Goal: Task Accomplishment & Management: Manage account settings

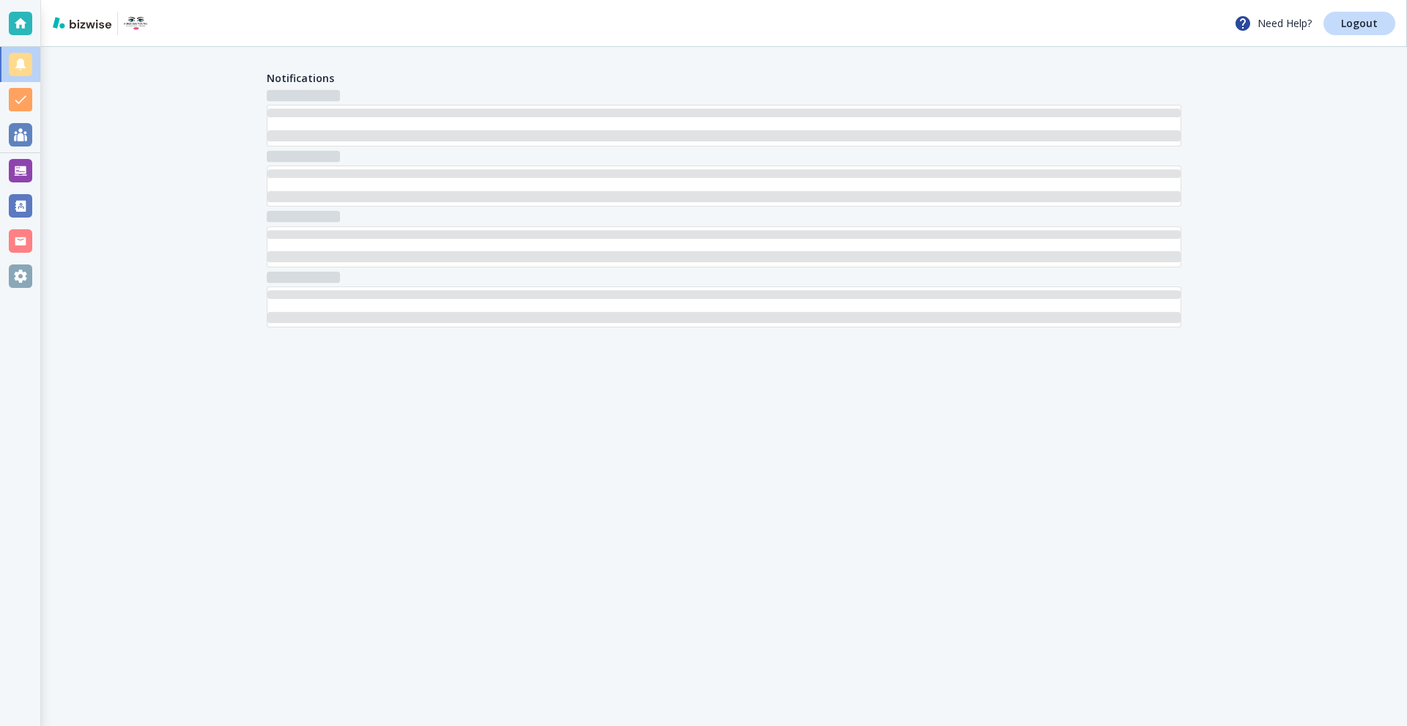
click at [5, 171] on div at bounding box center [20, 170] width 40 height 35
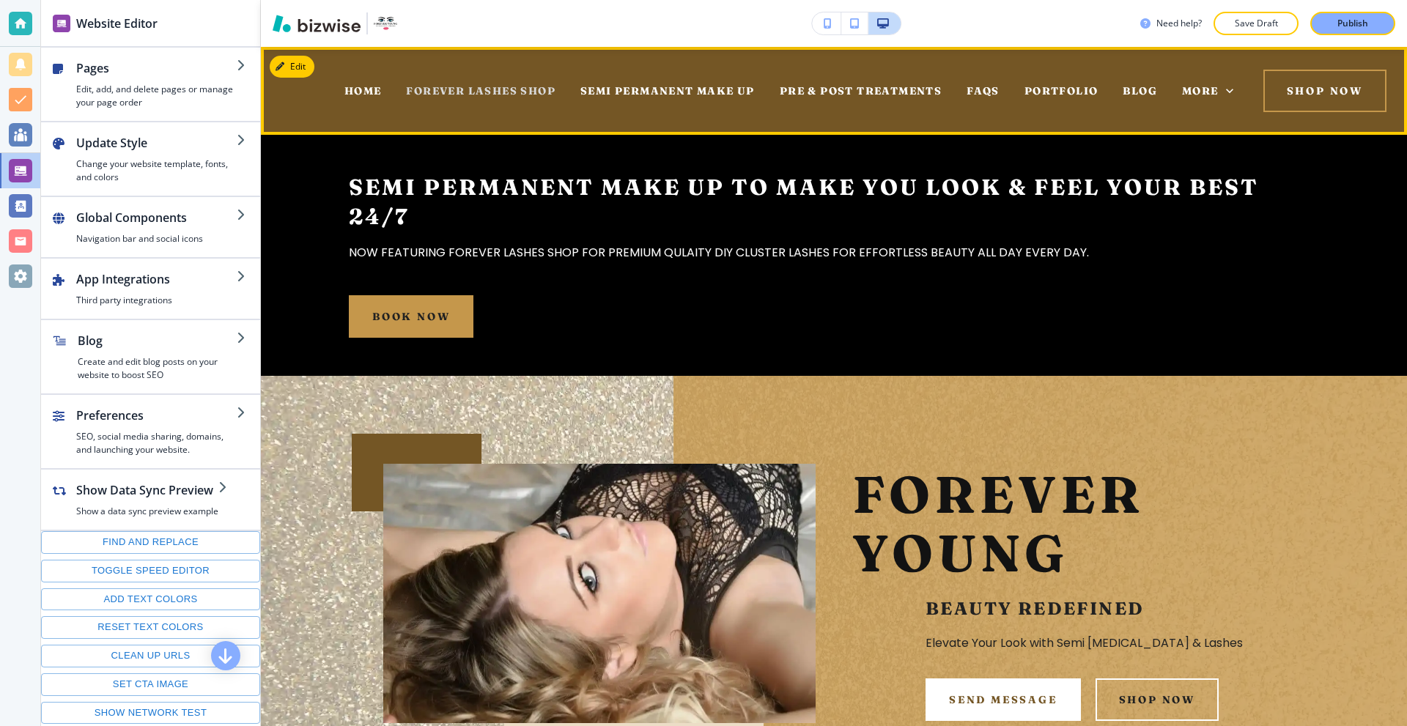
click at [394, 90] on div "HOME" at bounding box center [363, 91] width 62 height 59
click at [615, 88] on span "FOREVER LASHES SHOP" at bounding box center [539, 90] width 149 height 13
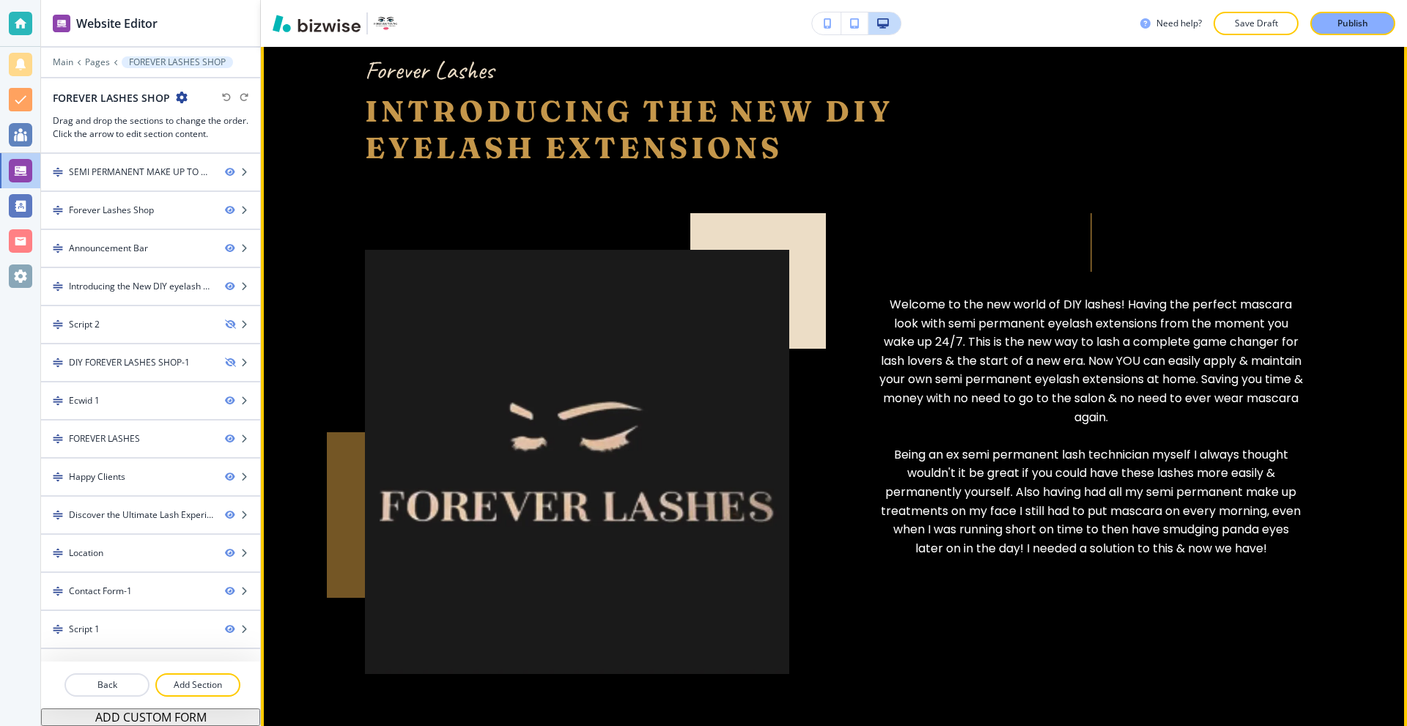
scroll to position [1563, 0]
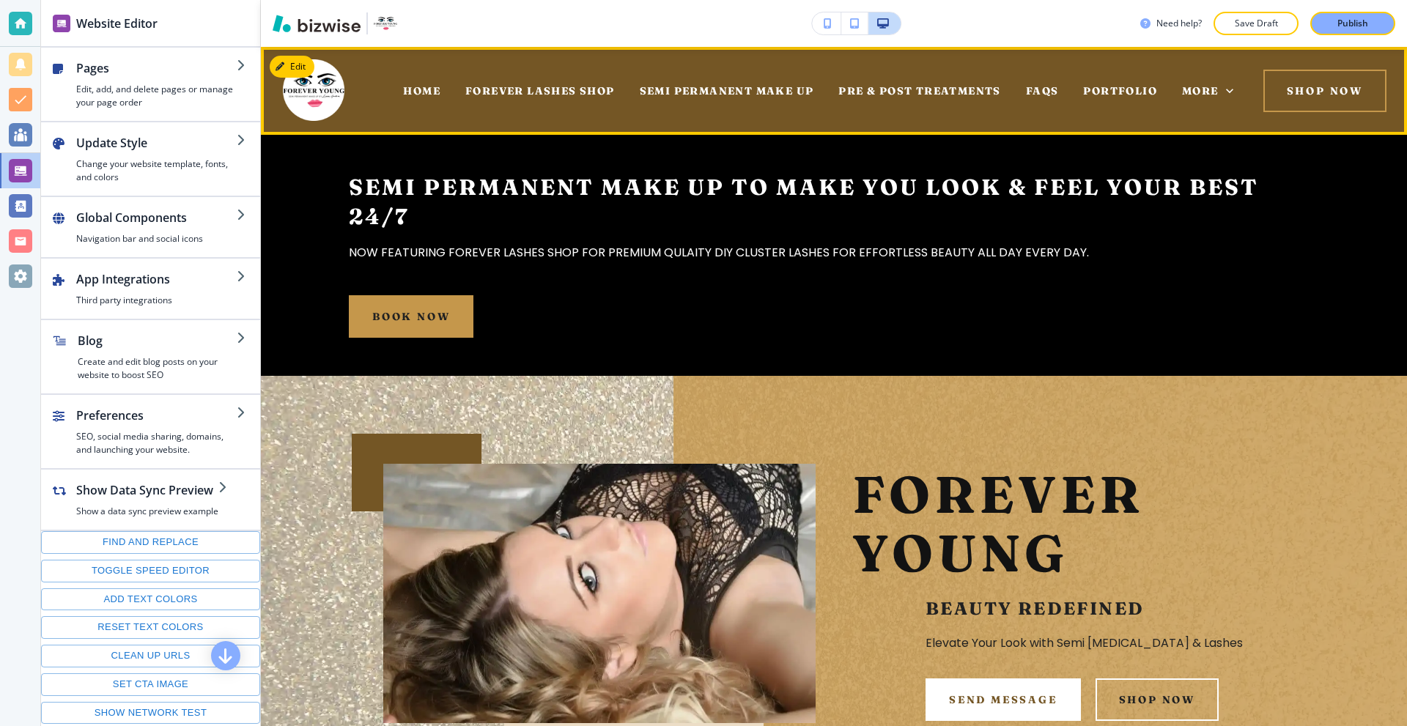
click at [747, 83] on div "SEMI PERMANENT MAKE UP" at bounding box center [726, 91] width 199 height 59
click at [752, 87] on span "SEMI PERMANENT MAKE UP" at bounding box center [727, 90] width 174 height 13
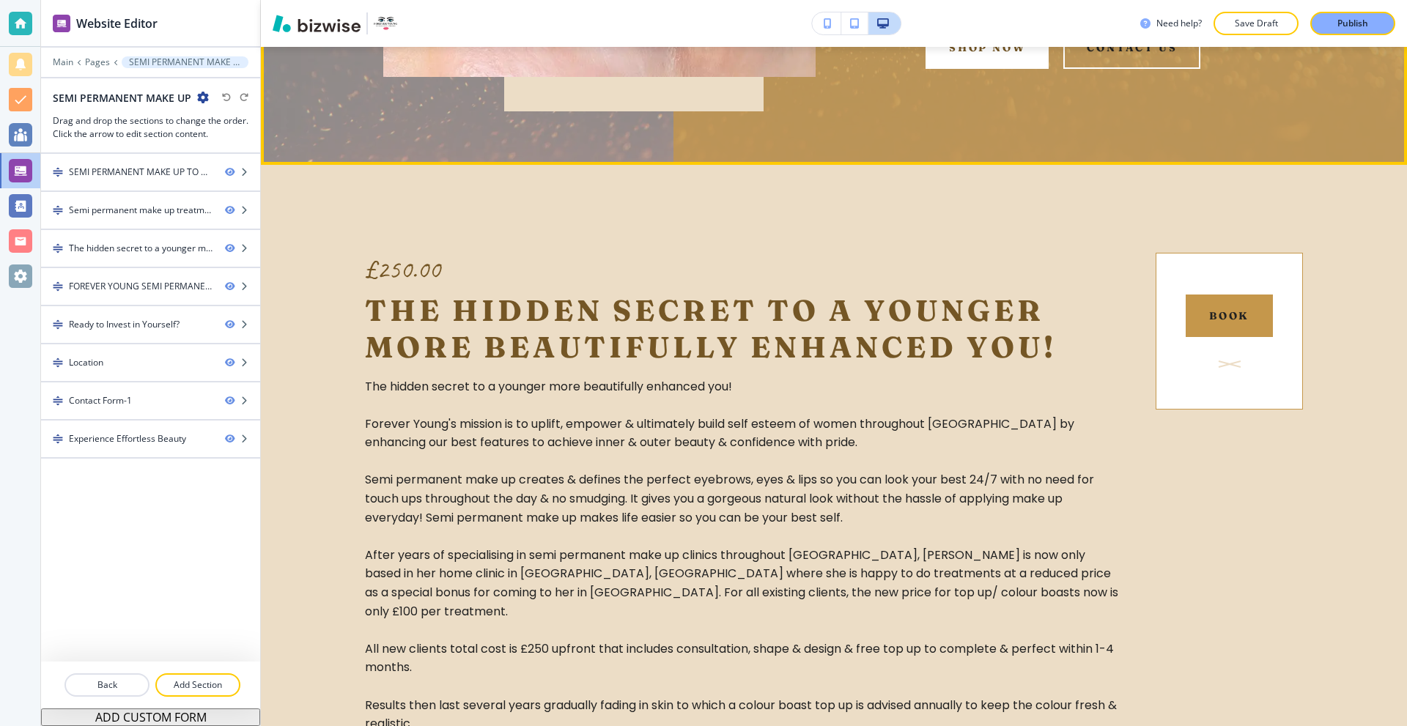
scroll to position [1319, 0]
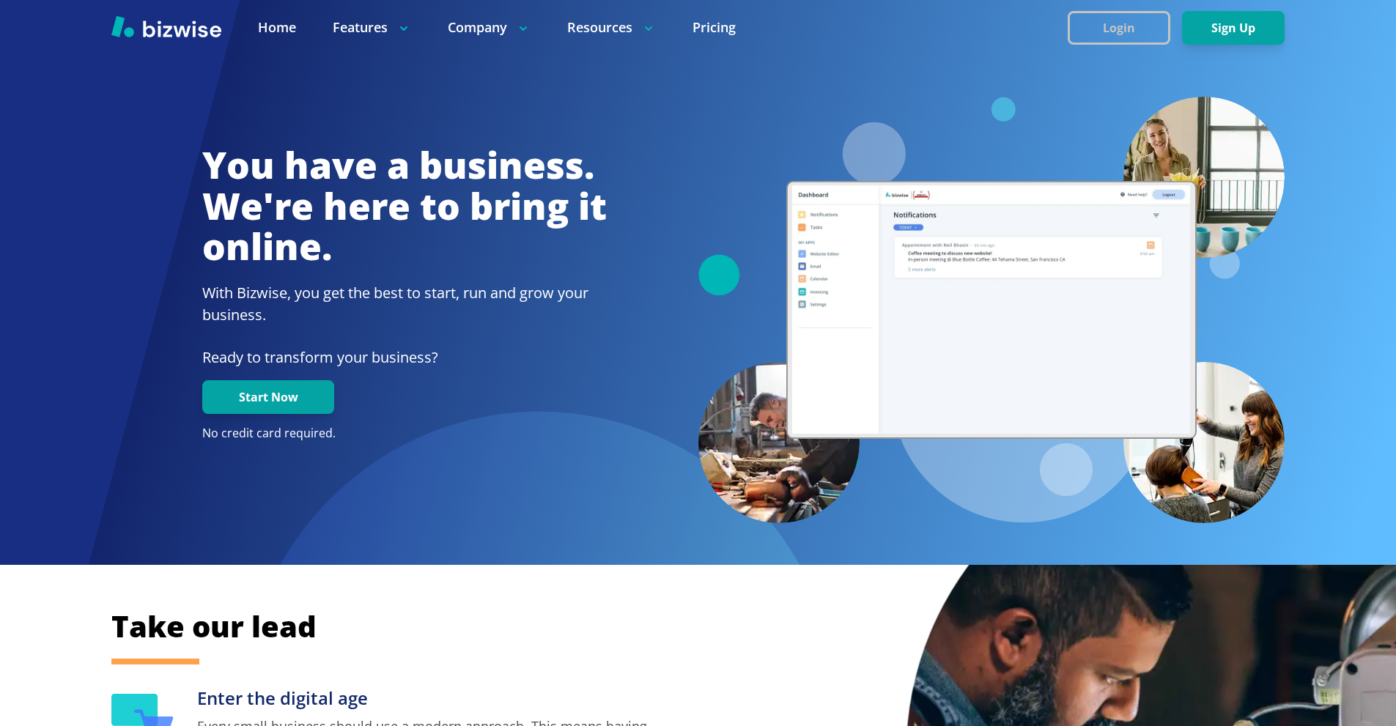
click at [1100, 19] on button "Login" at bounding box center [1119, 28] width 103 height 34
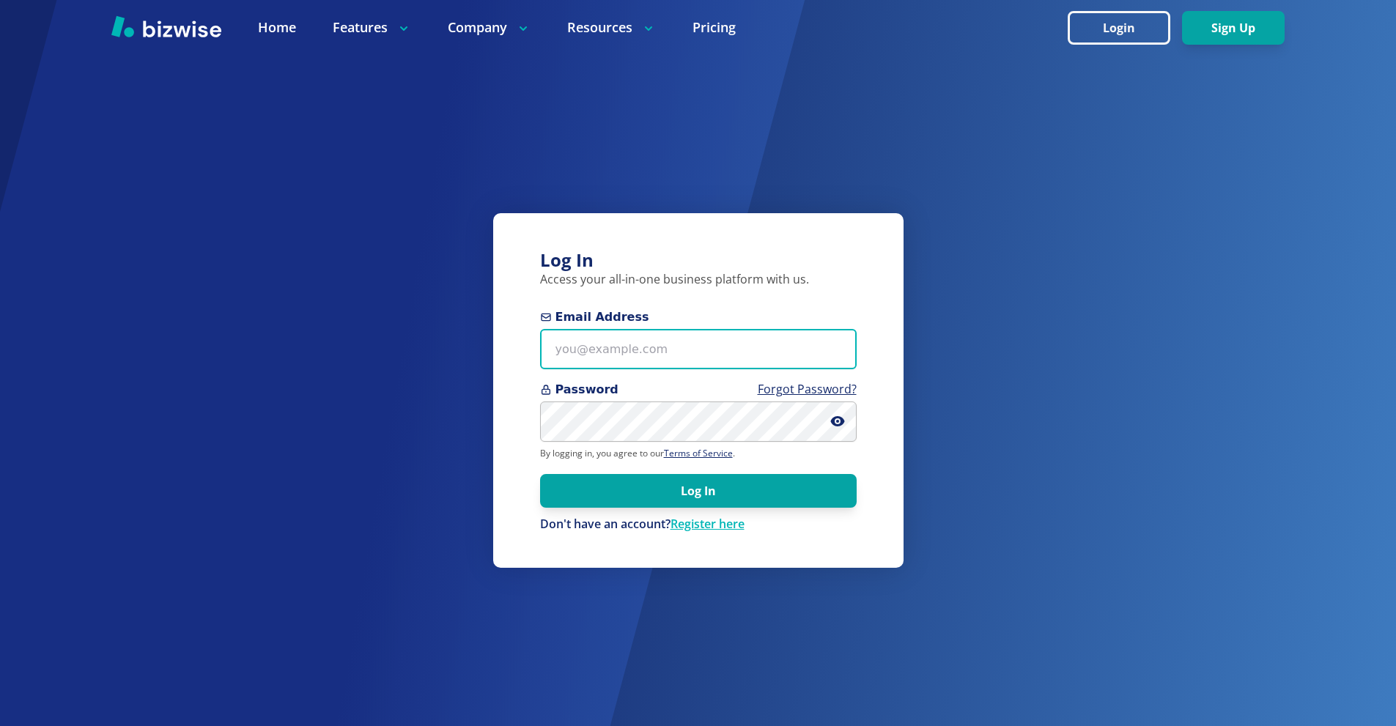
drag, startPoint x: 695, startPoint y: 345, endPoint x: 767, endPoint y: 0, distance: 352.5
click at [695, 342] on input "Email Address" at bounding box center [698, 349] width 317 height 40
paste input "[EMAIL_ADDRESS][DOMAIN_NAME]"
type input "[EMAIL_ADDRESS][DOMAIN_NAME]"
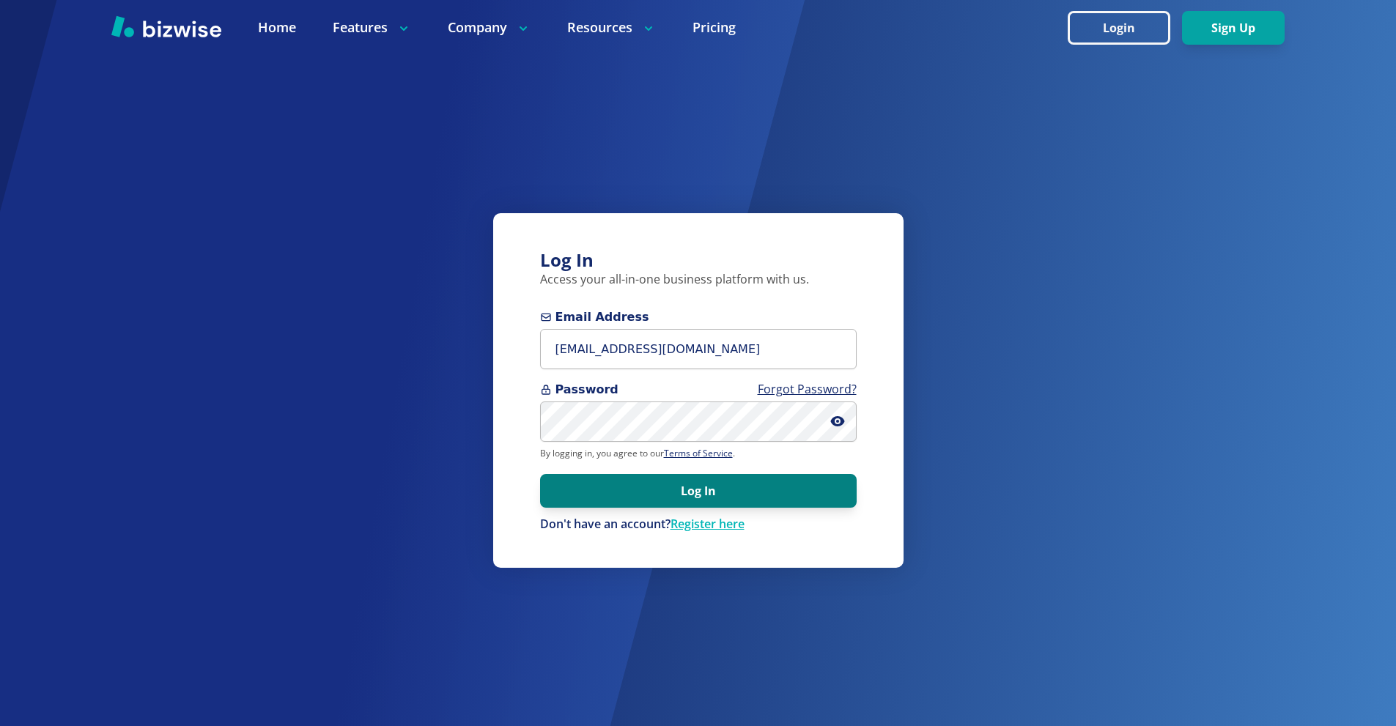
click at [685, 499] on button "Log In" at bounding box center [698, 491] width 317 height 34
